Goal: Task Accomplishment & Management: Manage account settings

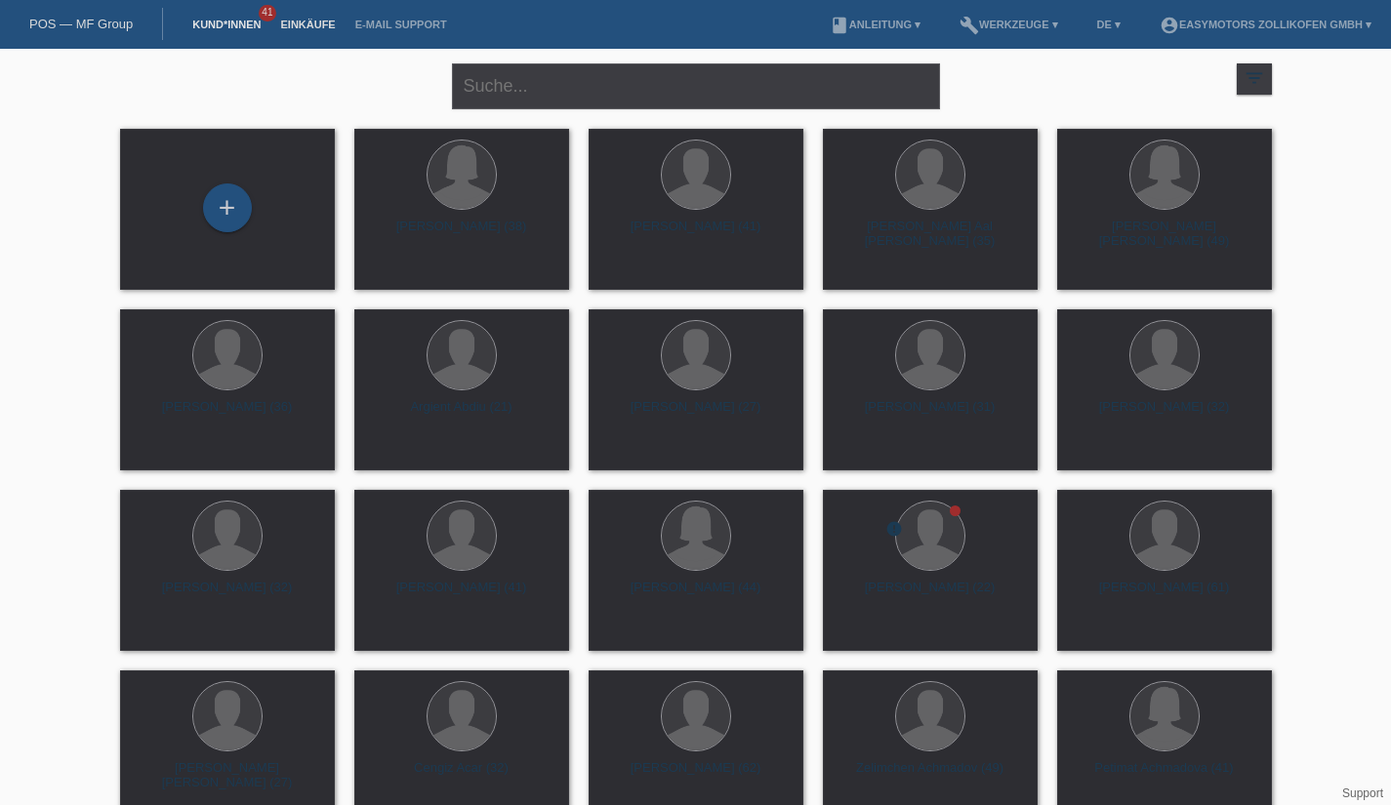
click at [290, 28] on link "Einkäufe" at bounding box center [307, 25] width 74 height 12
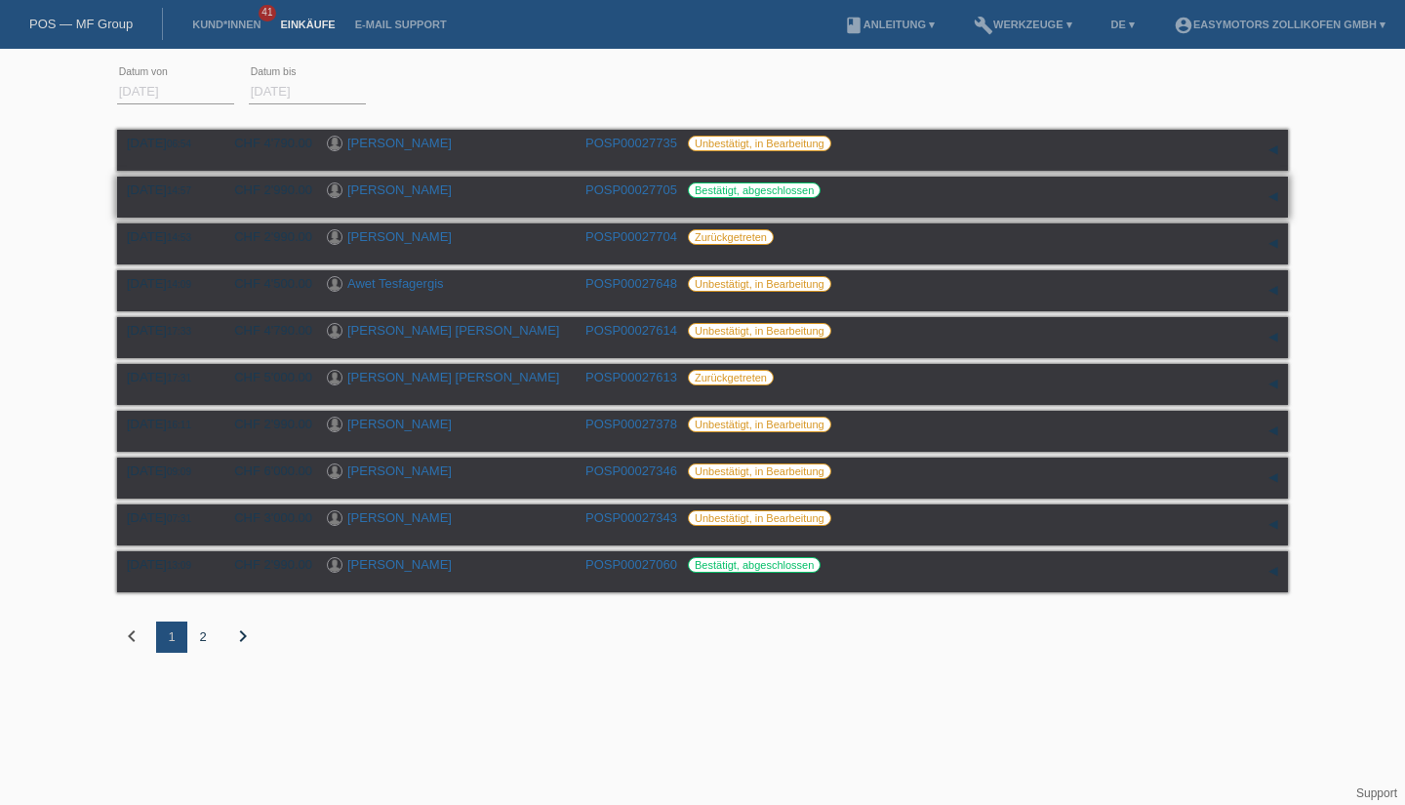
click at [390, 184] on link "Zakia Fedaii" at bounding box center [399, 189] width 104 height 15
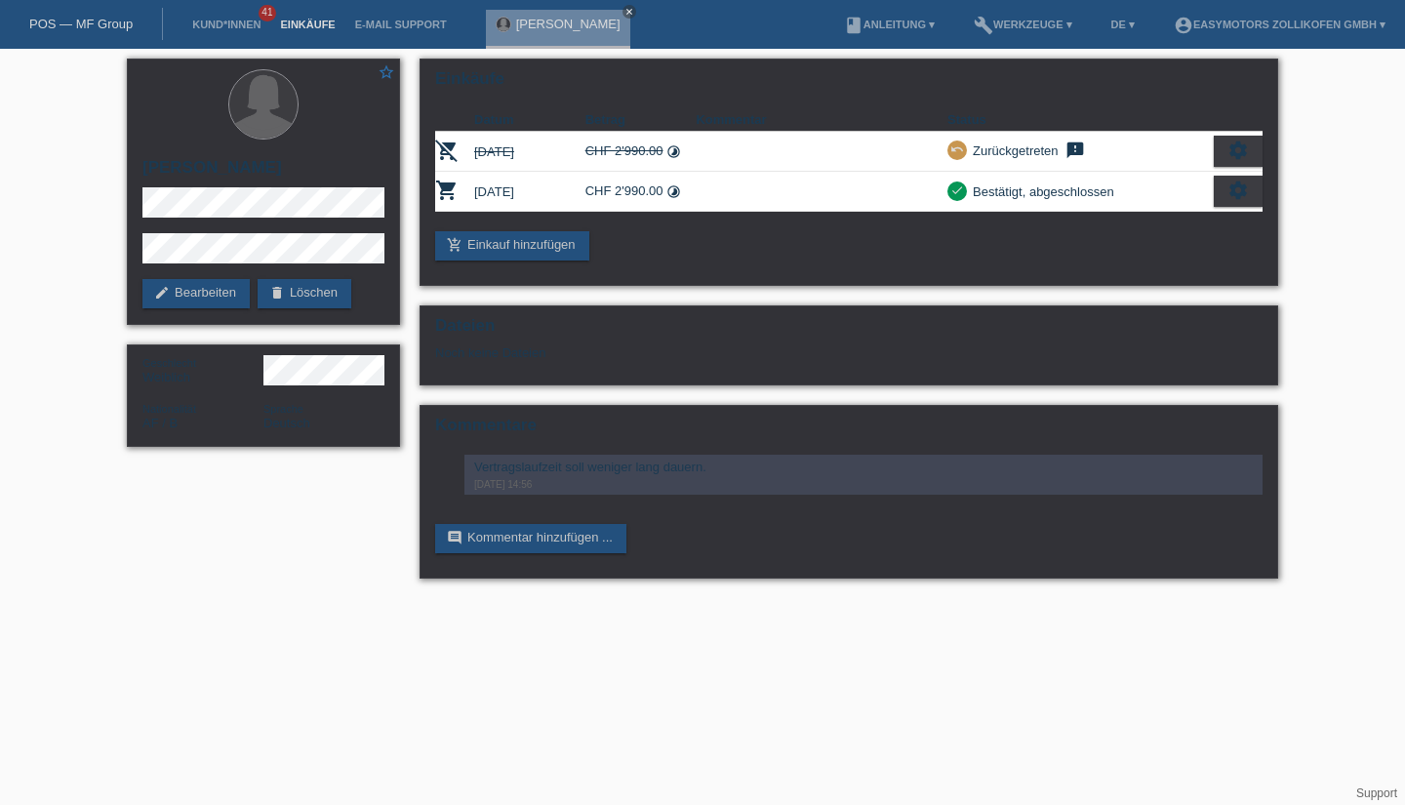
click at [296, 20] on link "Einkäufe" at bounding box center [307, 25] width 74 height 12
